Goal: Task Accomplishment & Management: Manage account settings

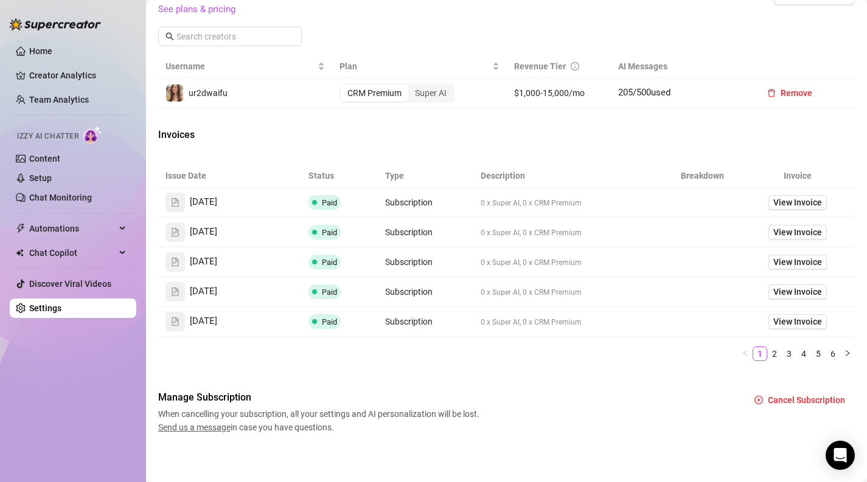
scroll to position [439, 0]
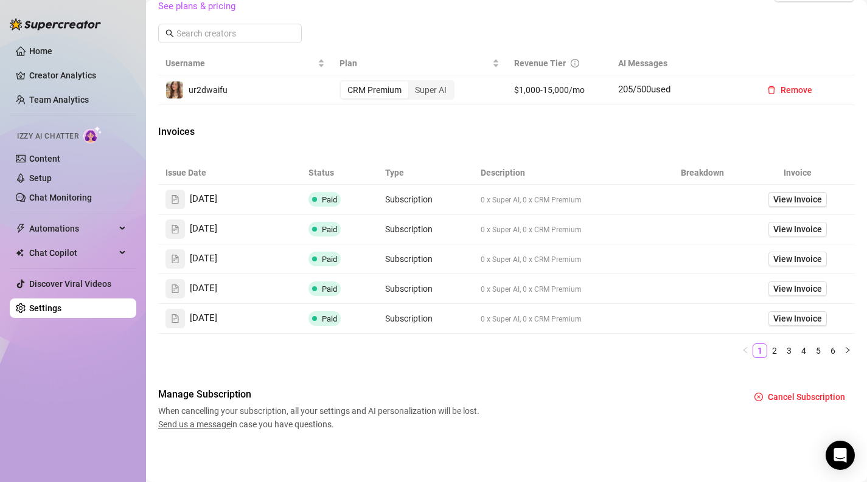
click at [490, 199] on span "0 x Super AI, 0 x CRM Premium" at bounding box center [531, 200] width 101 height 9
click at [782, 195] on span "View Invoice" at bounding box center [797, 199] width 49 height 13
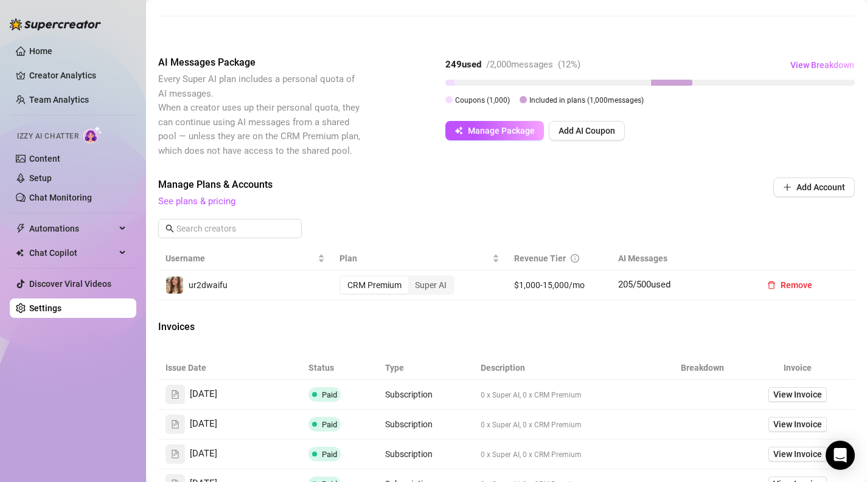
scroll to position [245, 0]
click at [417, 277] on div "Super AI" at bounding box center [430, 284] width 45 height 17
click at [411, 277] on input "Super AI" at bounding box center [411, 277] width 0 height 0
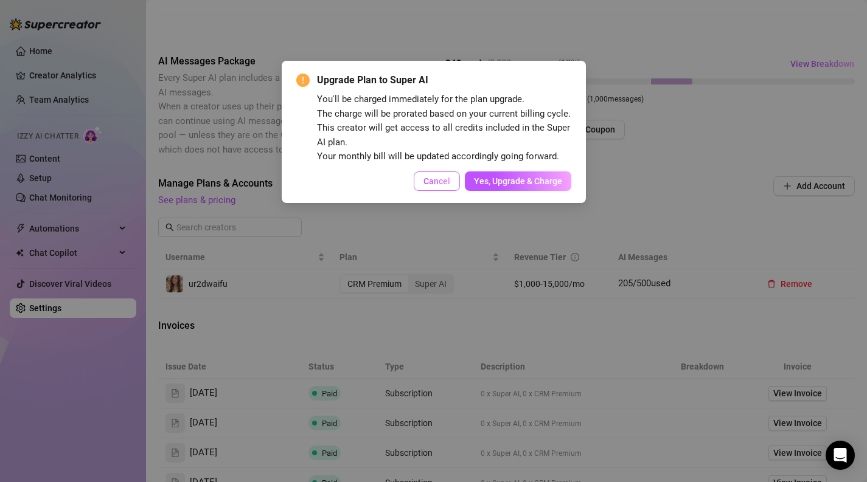
click at [423, 173] on button "Cancel" at bounding box center [437, 181] width 46 height 19
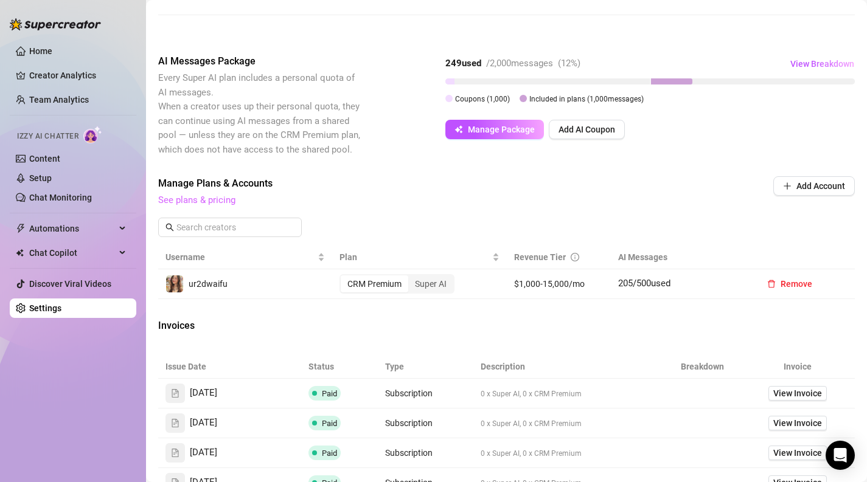
click at [231, 197] on link "See plans & pricing" at bounding box center [196, 200] width 77 height 11
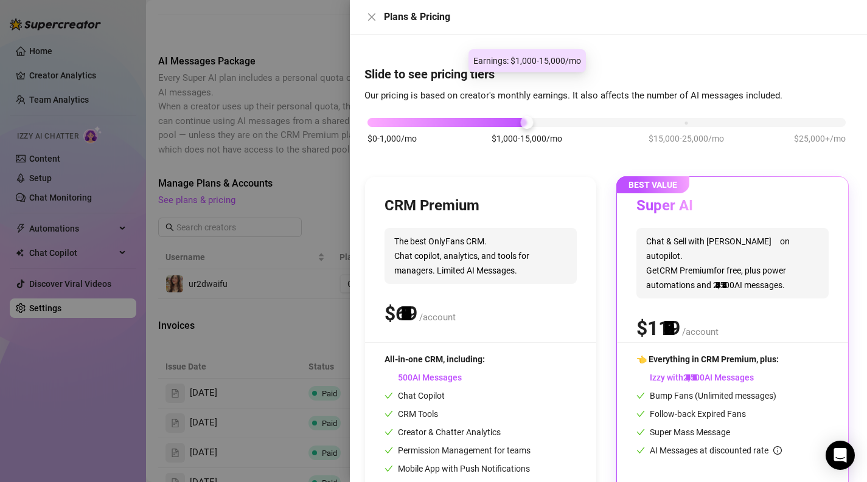
click at [524, 116] on div "$0-1,000/mo $1,000-15,000/mo $15,000-25,000/mo $25,000+/mo" at bounding box center [606, 119] width 478 height 7
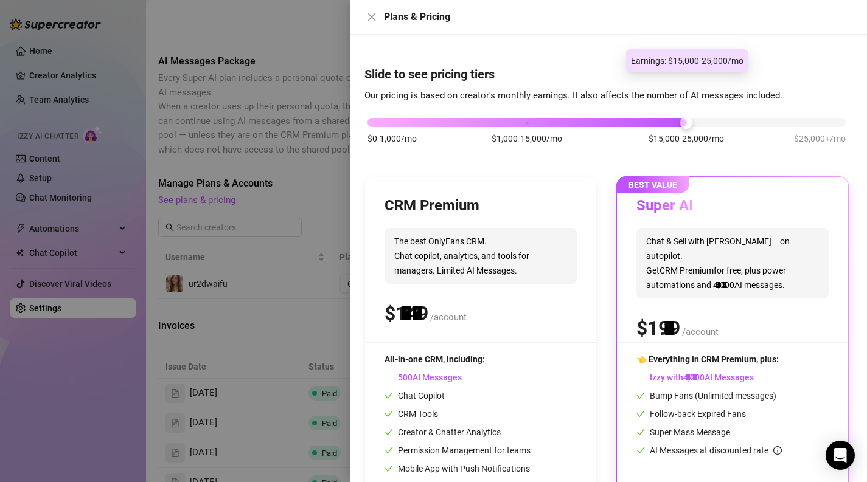
click at [668, 116] on div "$0-1,000/mo $1,000-15,000/mo $15,000-25,000/mo $25,000+/mo" at bounding box center [606, 119] width 478 height 7
click at [524, 116] on div "$0-1,000/mo $1,000-15,000/mo $15,000-25,000/mo $25,000+/mo" at bounding box center [606, 119] width 478 height 7
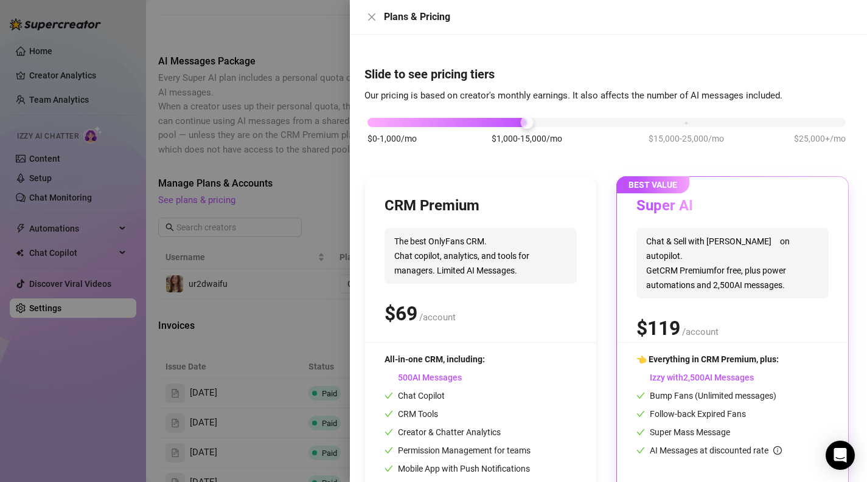
click at [827, 103] on div "$0-1,000/mo $1,000-15,000/mo $15,000-25,000/mo $25,000+/mo" at bounding box center [606, 137] width 484 height 69
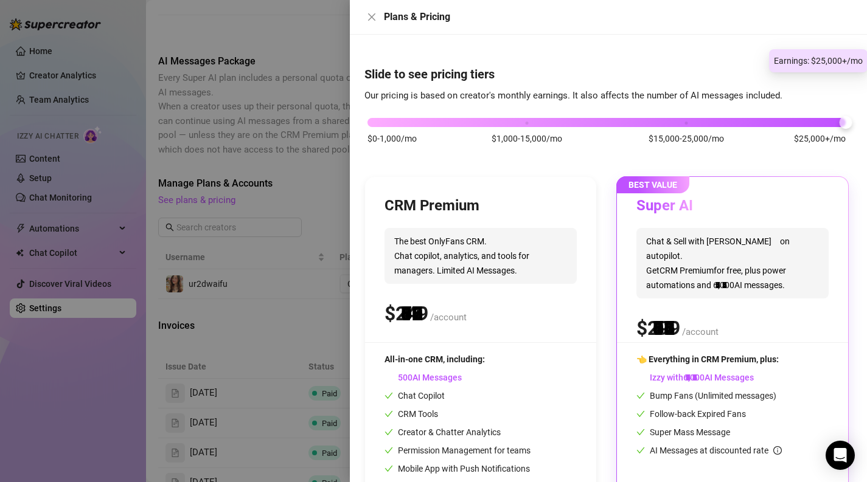
click at [835, 116] on div "$0-1,000/mo $1,000-15,000/mo $15,000-25,000/mo $25,000+/mo" at bounding box center [606, 119] width 478 height 7
click at [703, 116] on div "$0-1,000/mo $1,000-15,000/mo $15,000-25,000/mo $25,000+/mo" at bounding box center [606, 119] width 478 height 7
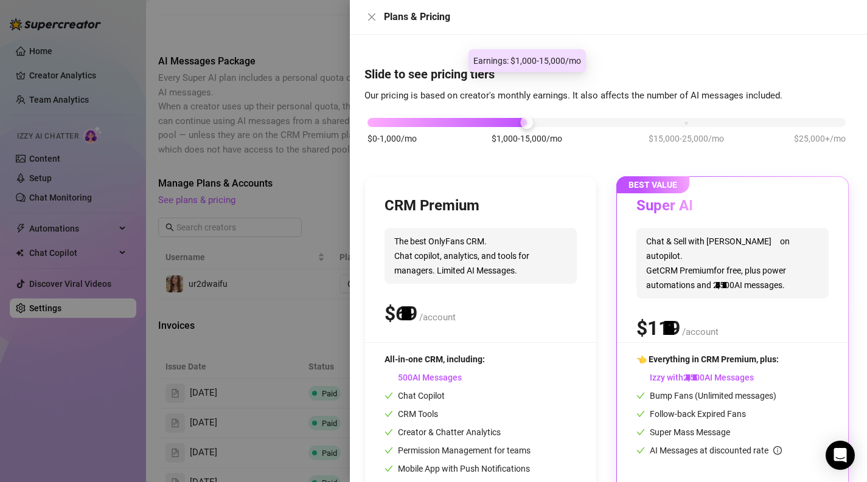
click at [533, 116] on div "$0-1,000/mo $1,000-15,000/mo $15,000-25,000/mo $25,000+/mo" at bounding box center [606, 119] width 478 height 7
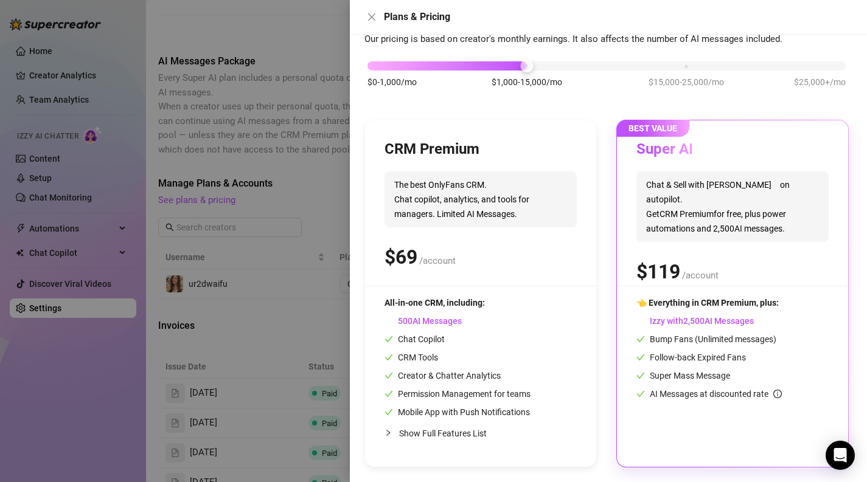
click at [684, 226] on span "Chat & Sell with Izzy on autopilot. Get CRM Premium for free, plus power automa…" at bounding box center [732, 207] width 192 height 71
click at [275, 283] on div at bounding box center [433, 241] width 867 height 482
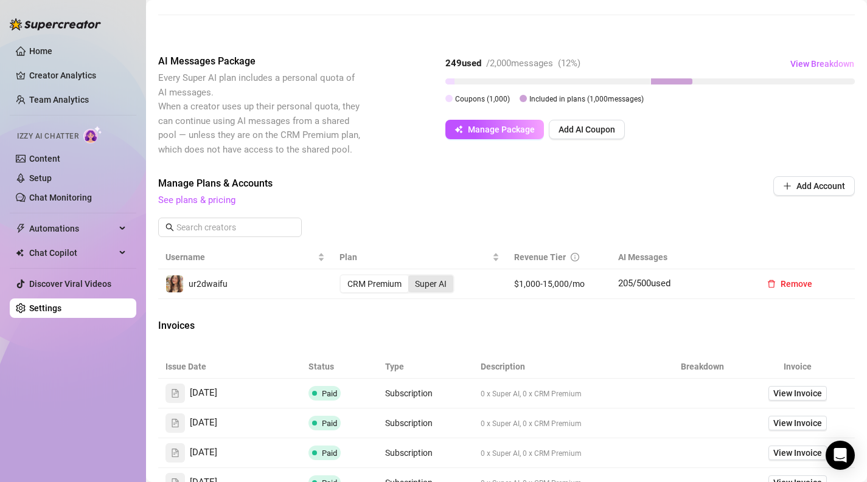
click at [428, 281] on div "Super AI" at bounding box center [430, 284] width 45 height 17
click at [411, 277] on input "Super AI" at bounding box center [411, 277] width 0 height 0
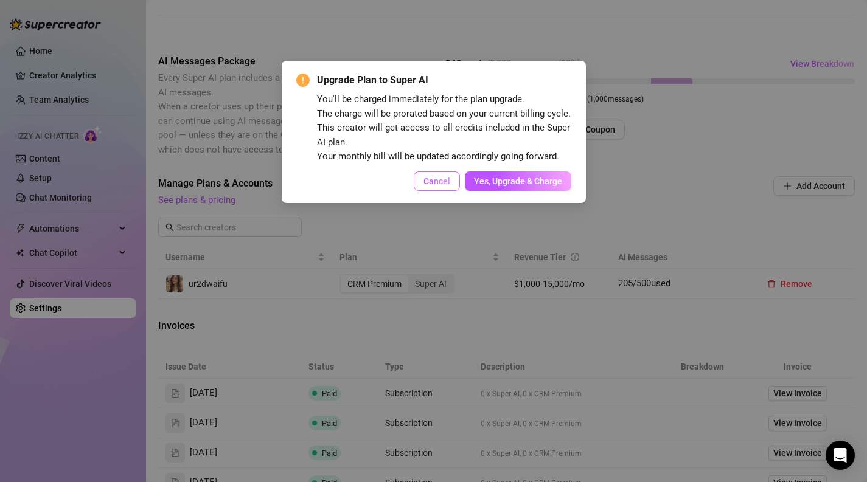
click at [439, 186] on button "Cancel" at bounding box center [437, 181] width 46 height 19
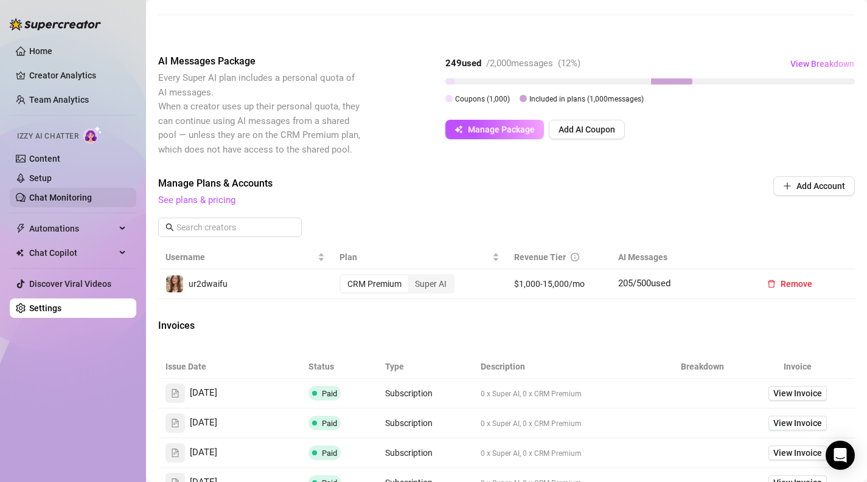
click at [63, 193] on link "Chat Monitoring" at bounding box center [60, 198] width 63 height 10
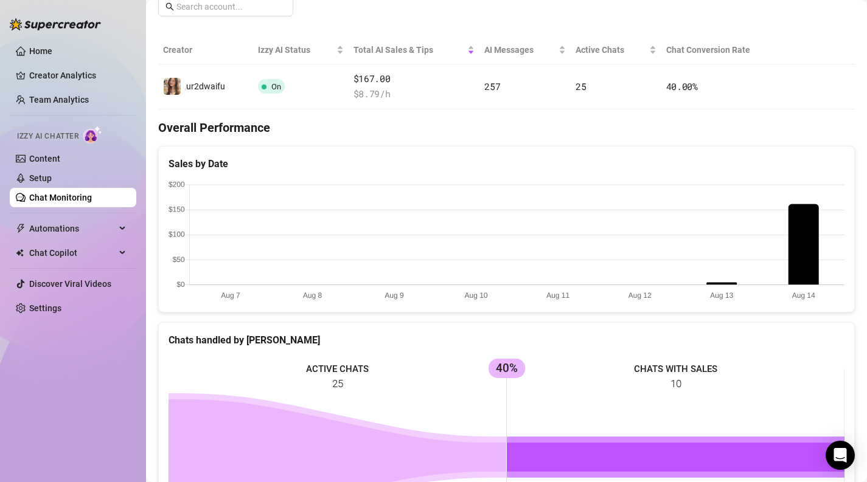
scroll to position [205, 0]
